Goal: Task Accomplishment & Management: Manage account settings

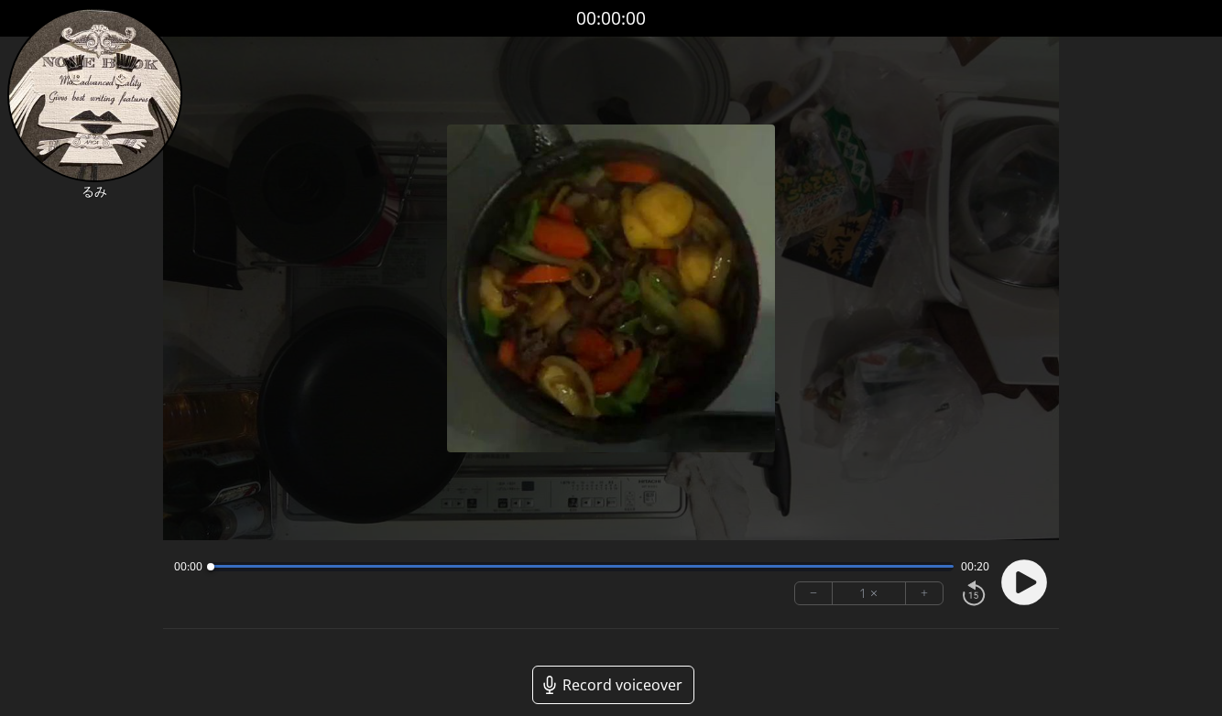
click at [1018, 591] on icon at bounding box center [1026, 583] width 20 height 22
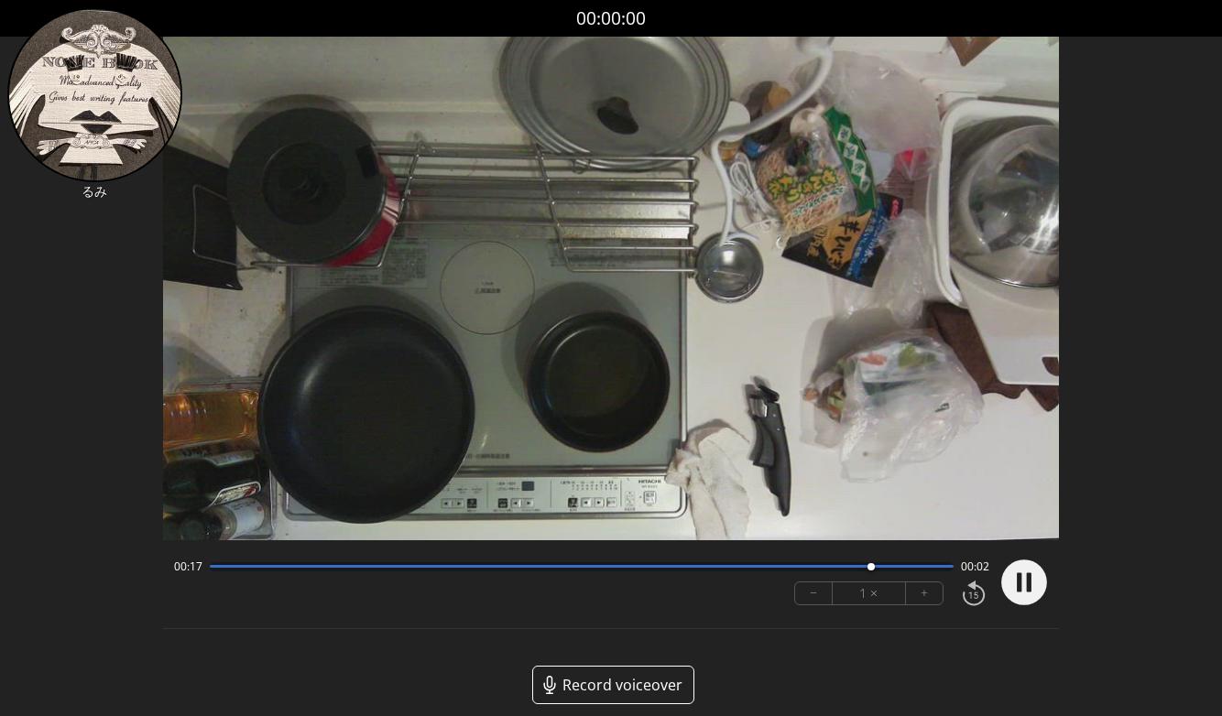
click at [1024, 589] on circle at bounding box center [1024, 583] width 46 height 46
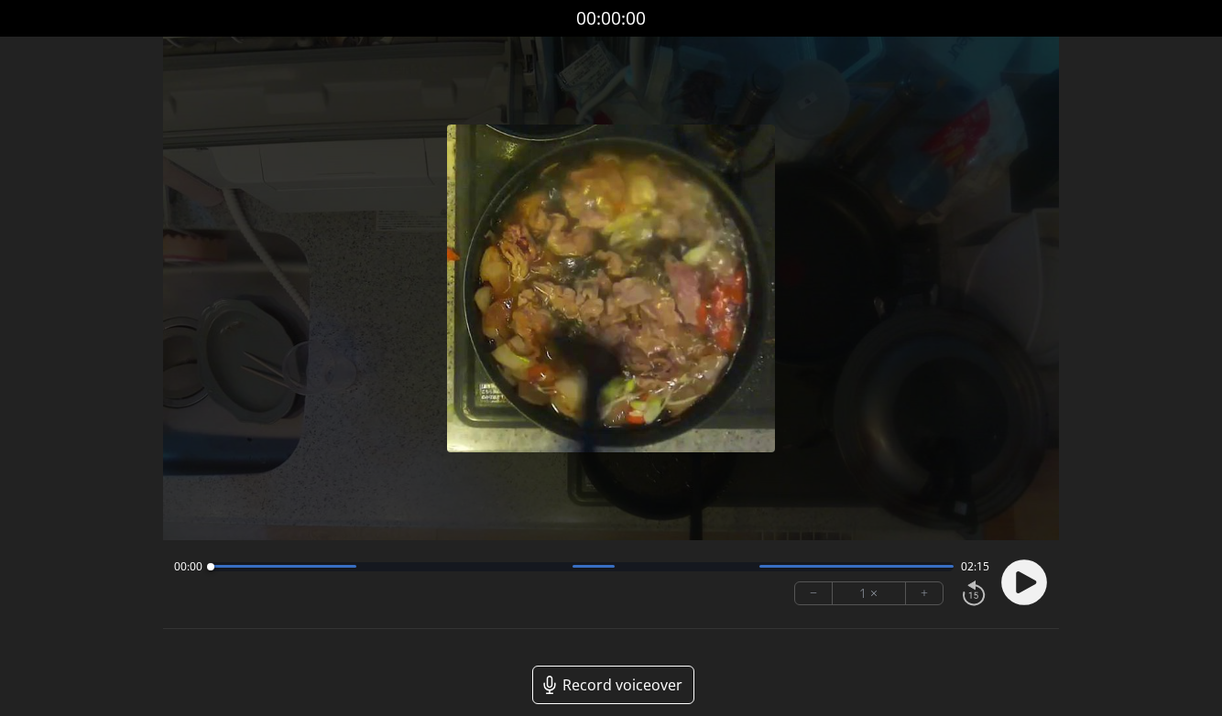
scroll to position [17, 0]
click at [1017, 584] on icon at bounding box center [1026, 583] width 20 height 22
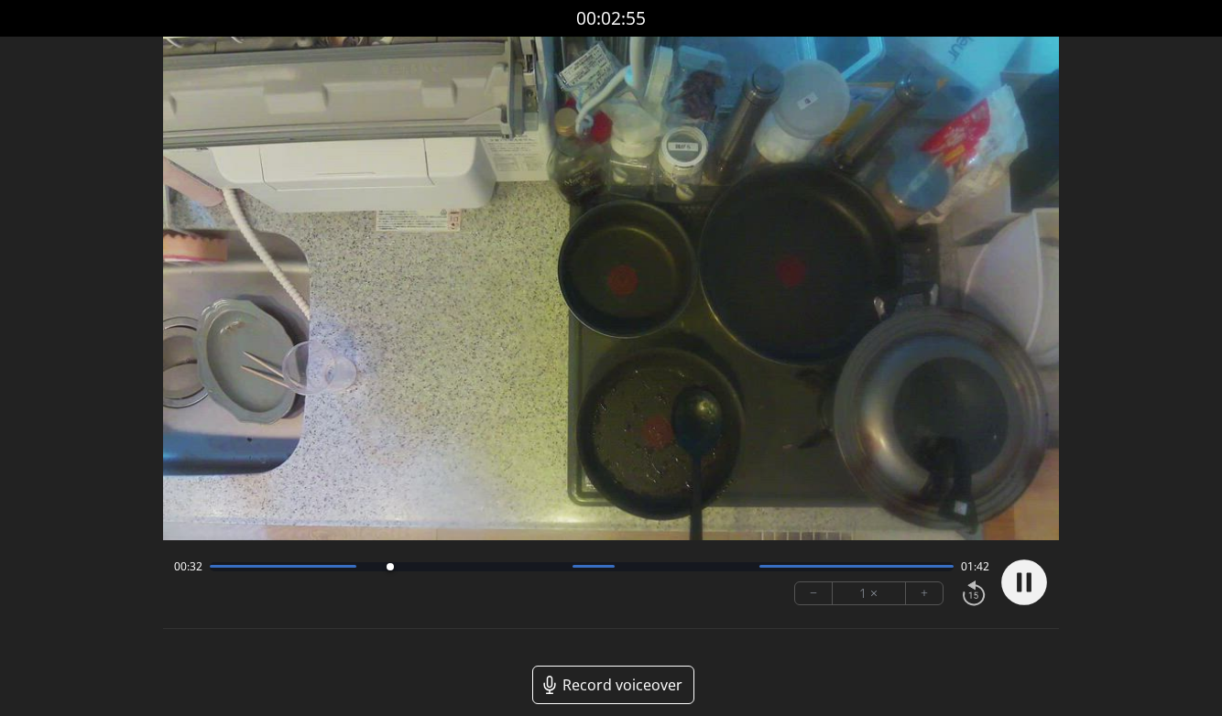
click at [1031, 583] on circle at bounding box center [1024, 583] width 46 height 46
